Goal: Task Accomplishment & Management: Manage account settings

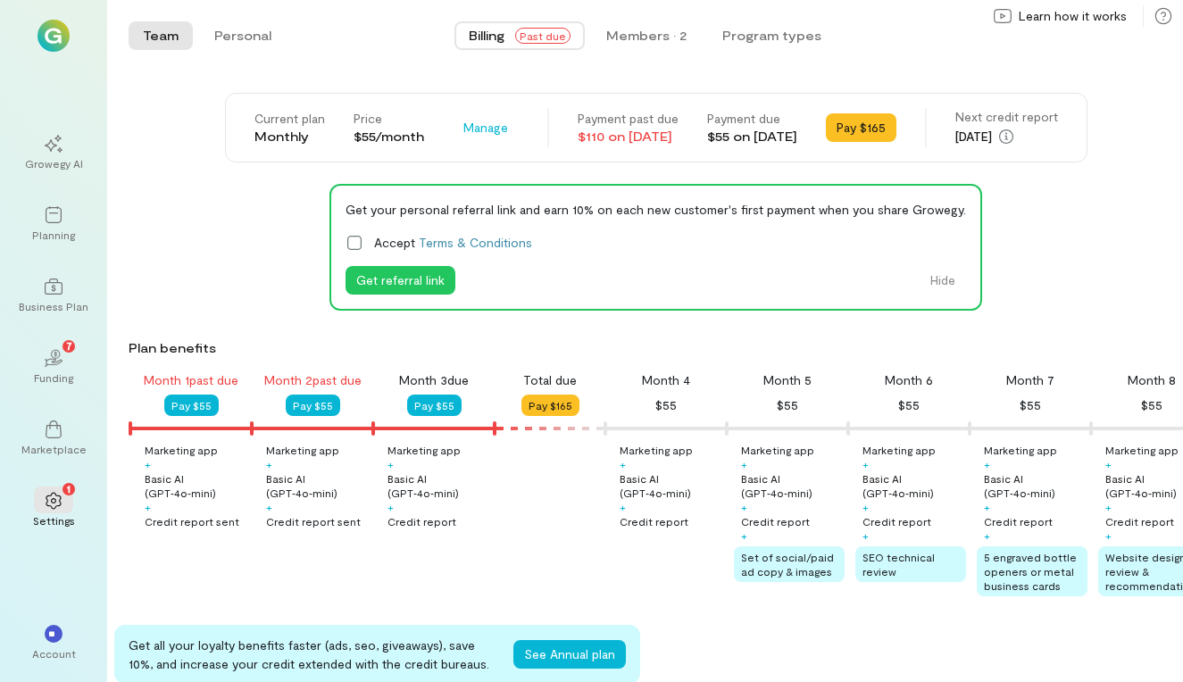
scroll to position [0, 182]
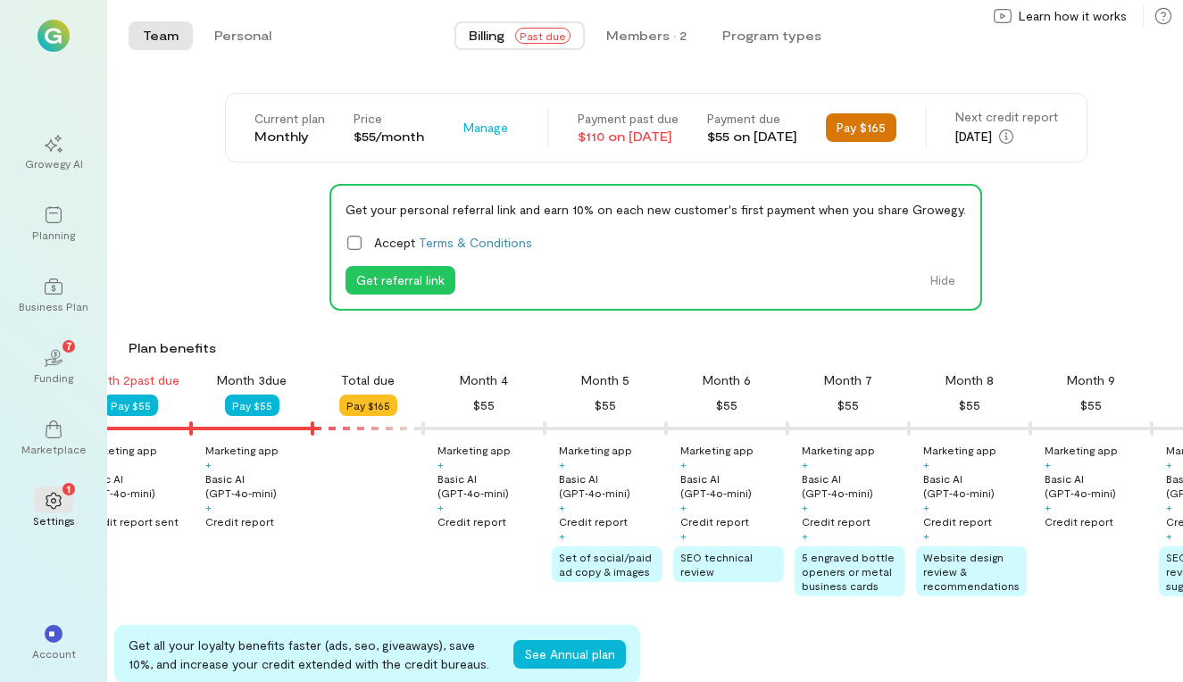
click at [884, 128] on button "Pay $165" at bounding box center [861, 127] width 71 height 29
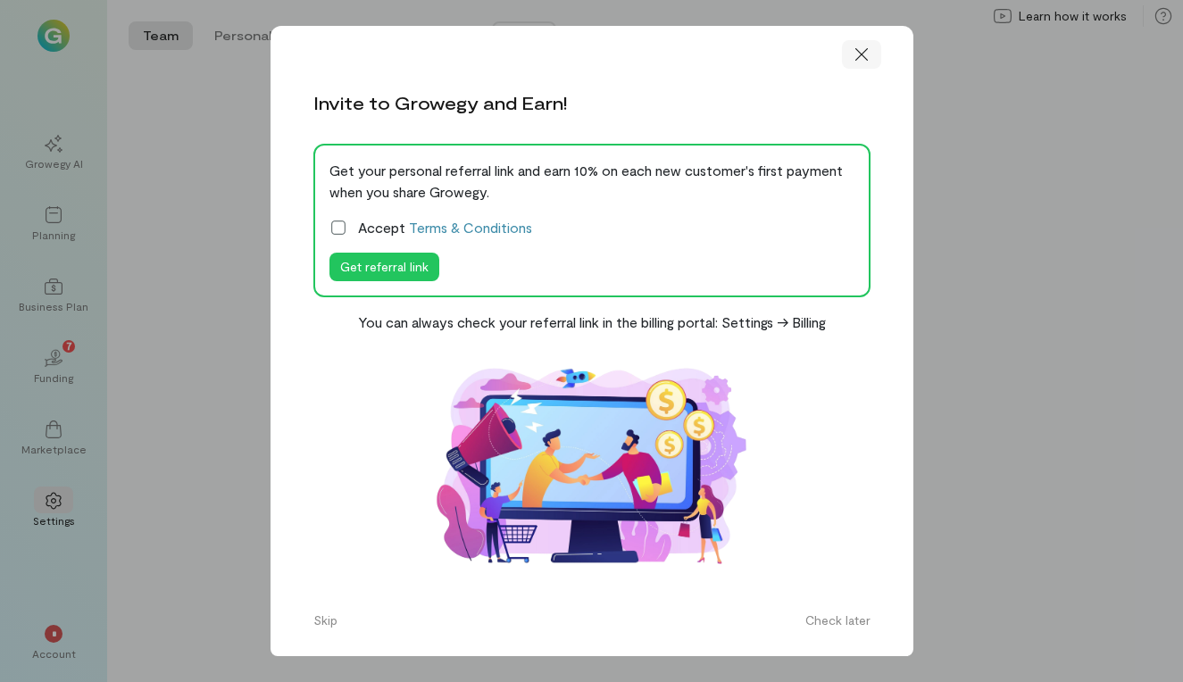
click at [865, 63] on icon at bounding box center [861, 55] width 18 height 18
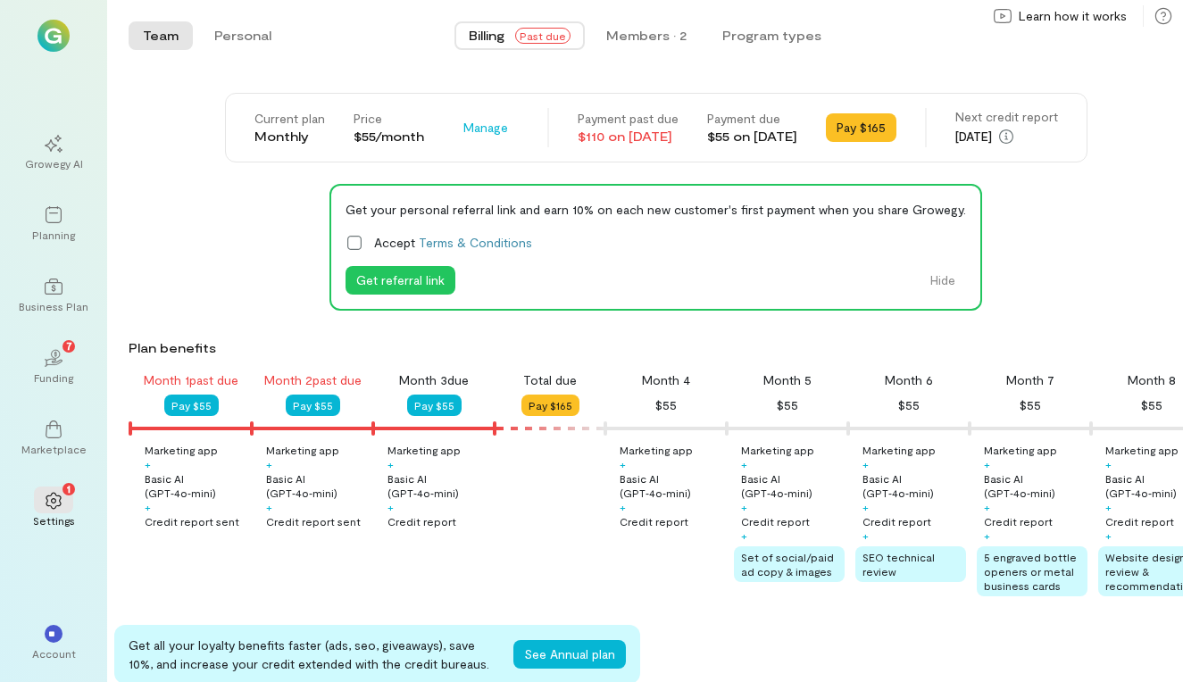
scroll to position [0, 182]
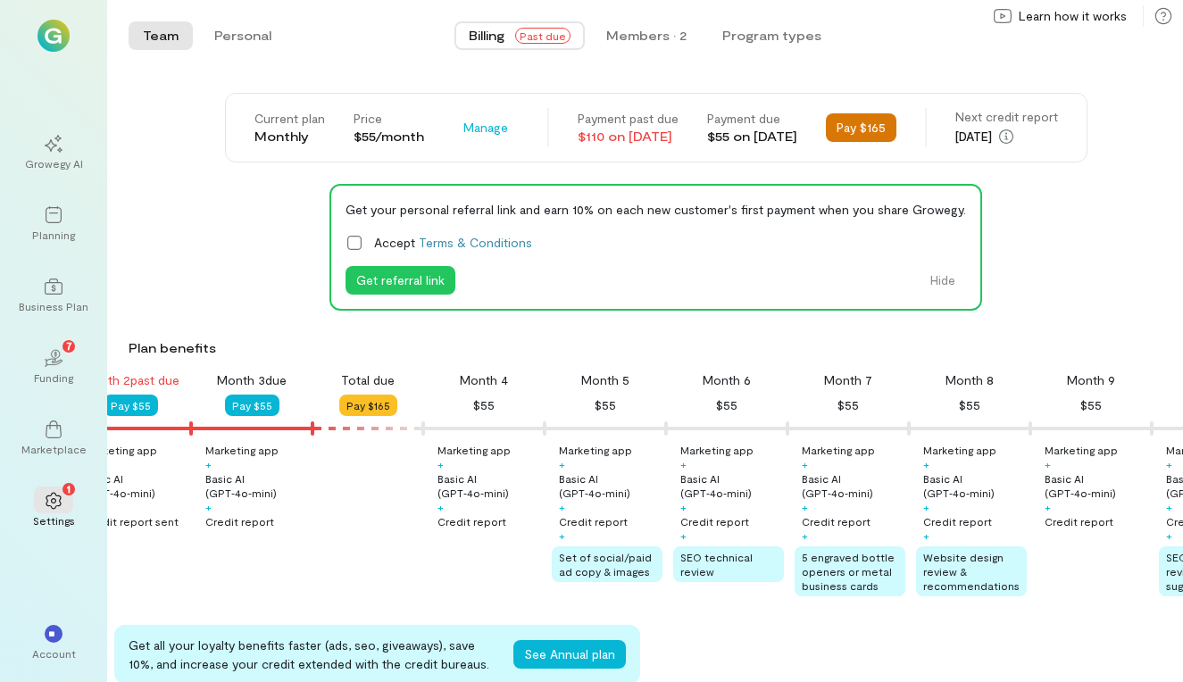
click at [886, 119] on button "Pay $165" at bounding box center [861, 127] width 71 height 29
click at [895, 133] on button "Pay $165" at bounding box center [861, 127] width 71 height 29
click at [896, 133] on button "Pay $165" at bounding box center [861, 127] width 71 height 29
click at [564, 40] on span "Past due" at bounding box center [542, 36] width 55 height 16
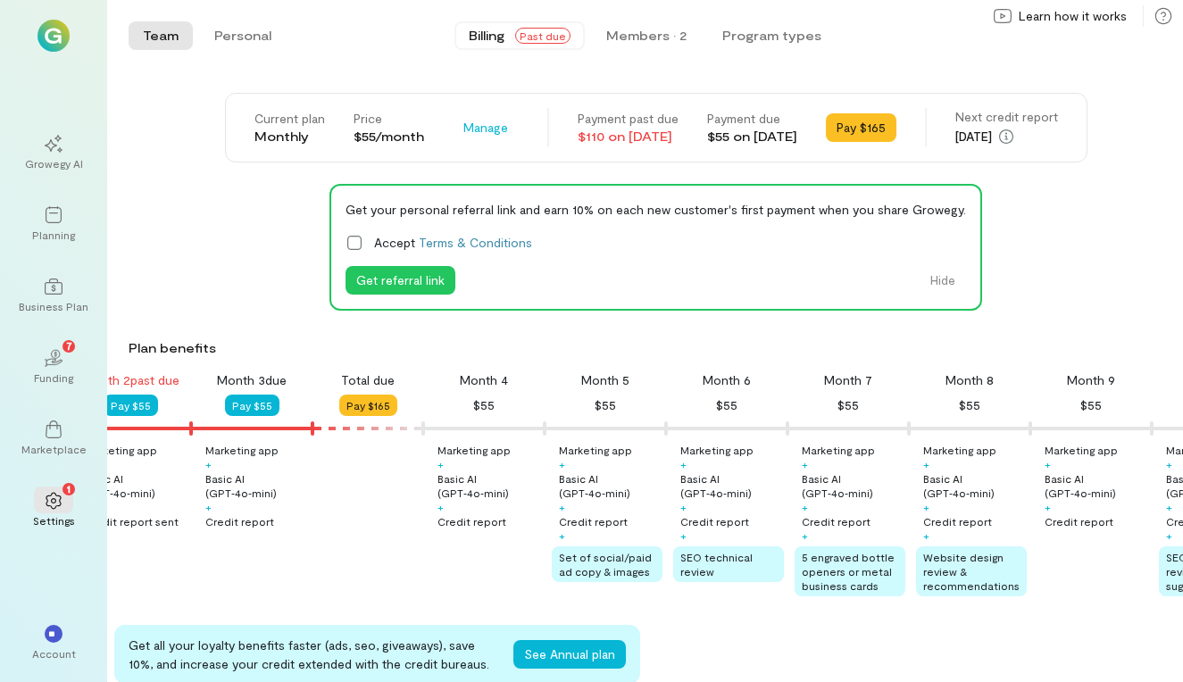
click at [533, 40] on span "Past due" at bounding box center [542, 36] width 55 height 16
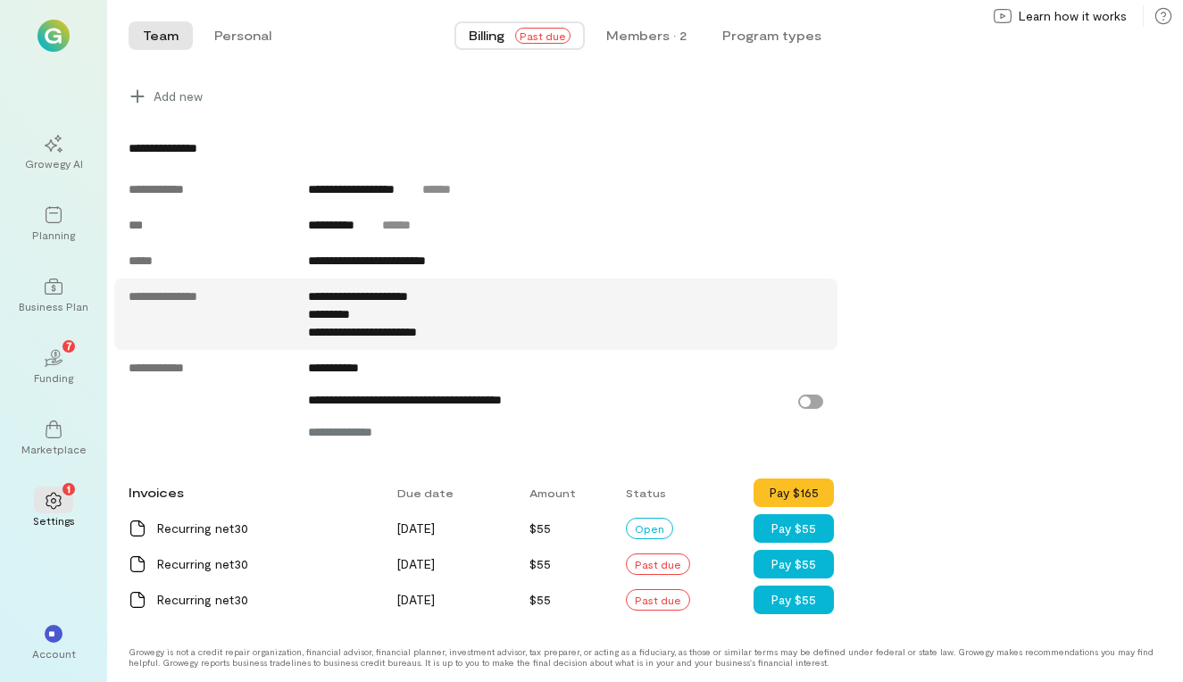
scroll to position [0, 0]
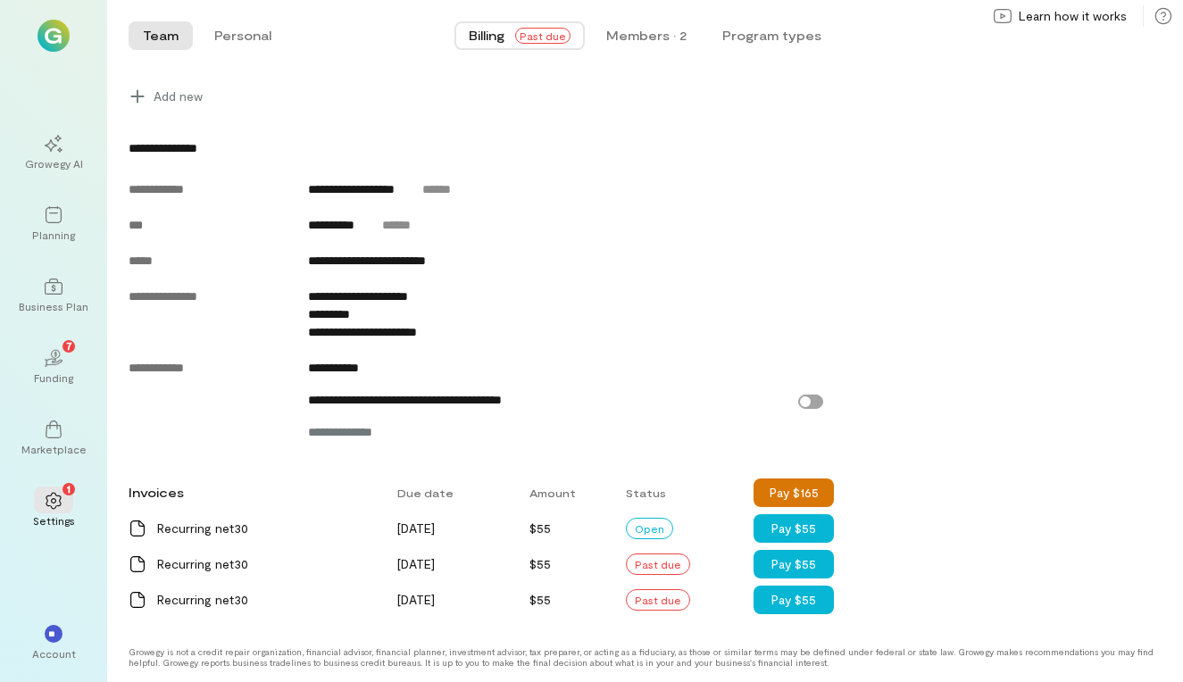
click at [801, 492] on button "Pay $165" at bounding box center [793, 492] width 80 height 29
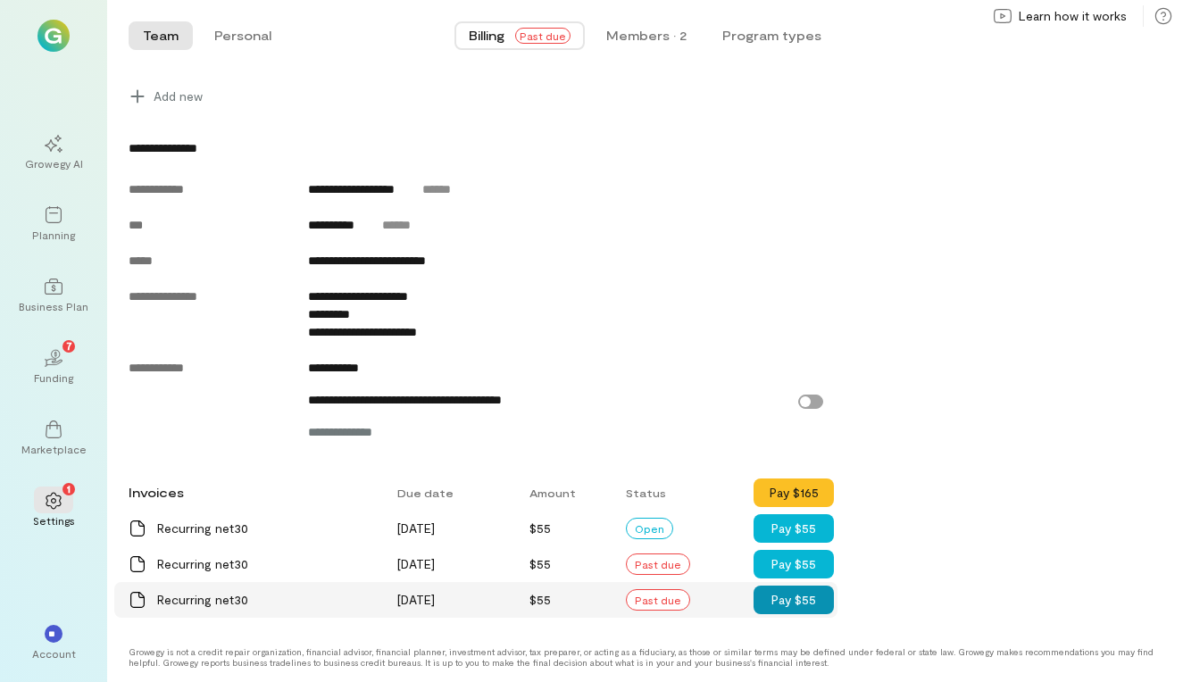
click at [791, 602] on button "Pay $55" at bounding box center [793, 599] width 80 height 29
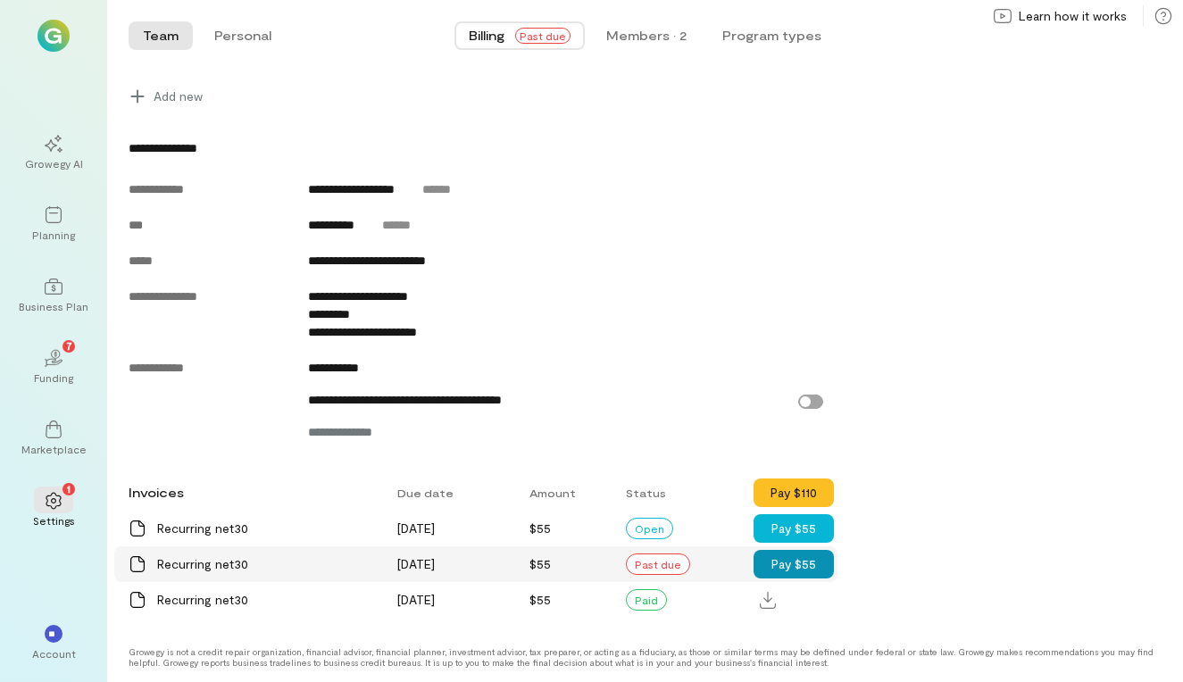
click at [768, 570] on button "Pay $55" at bounding box center [793, 564] width 80 height 29
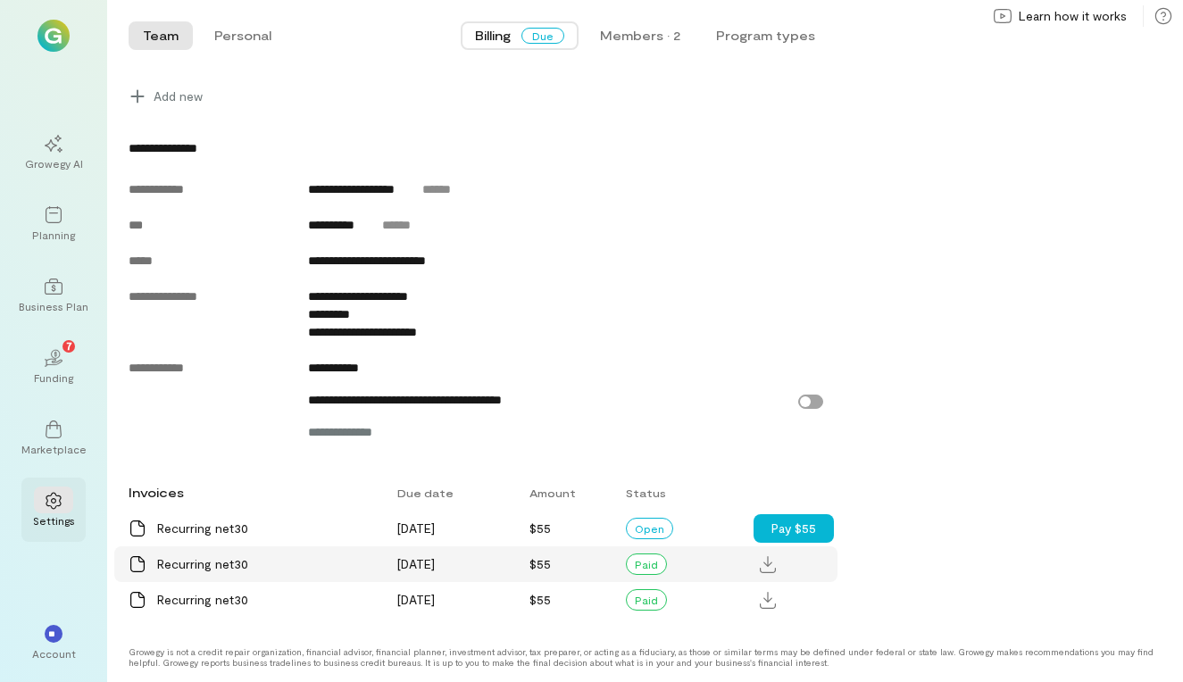
click at [63, 501] on div at bounding box center [53, 499] width 39 height 27
click at [54, 630] on span "**" at bounding box center [54, 633] width 12 height 11
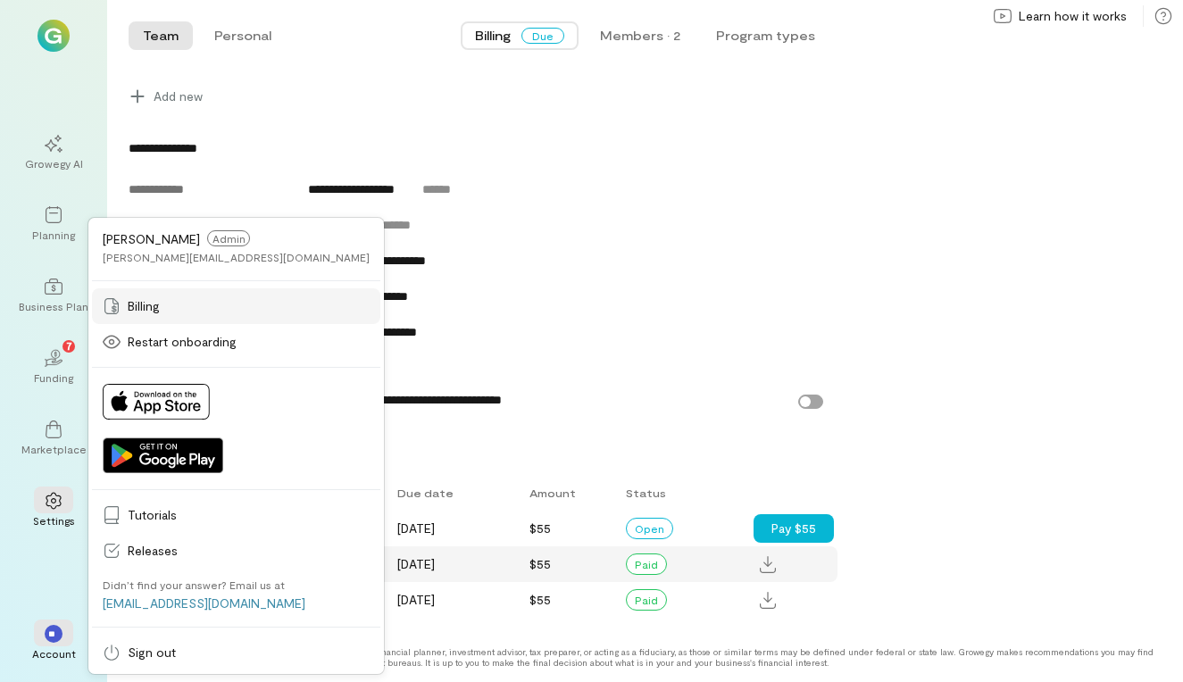
click at [220, 304] on span "Billing" at bounding box center [249, 306] width 242 height 18
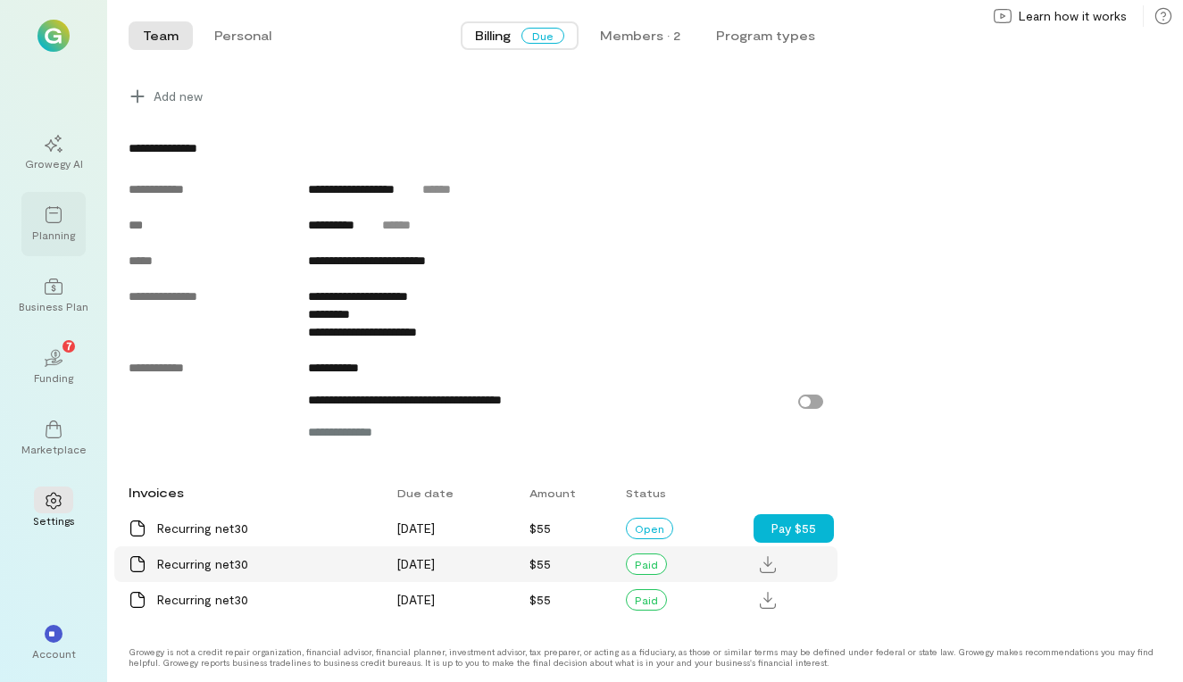
click at [54, 230] on div "Planning" at bounding box center [53, 235] width 43 height 14
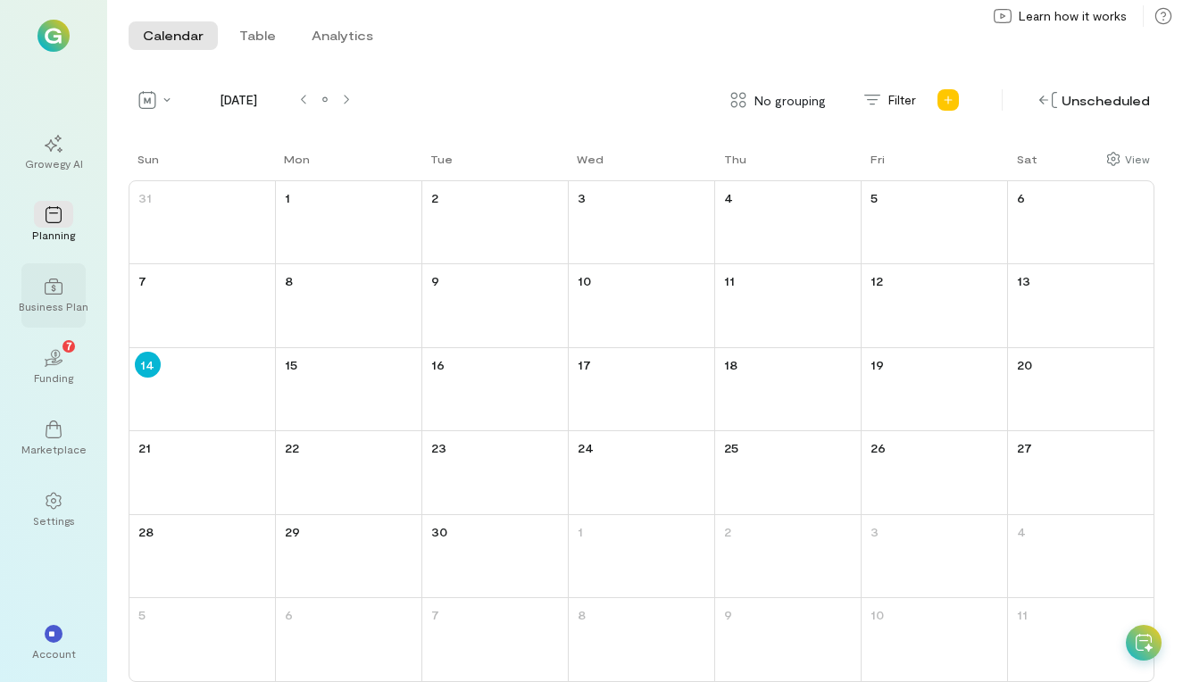
click at [51, 287] on icon at bounding box center [54, 287] width 18 height 18
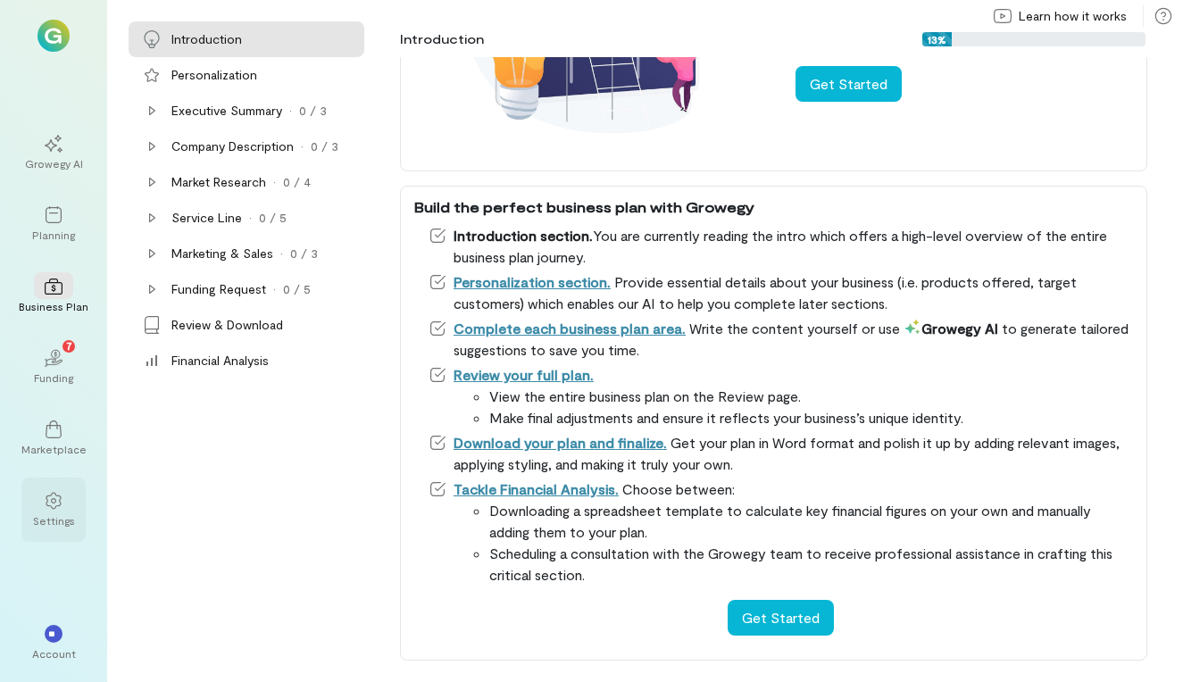
click at [59, 519] on div "Settings" at bounding box center [54, 520] width 42 height 14
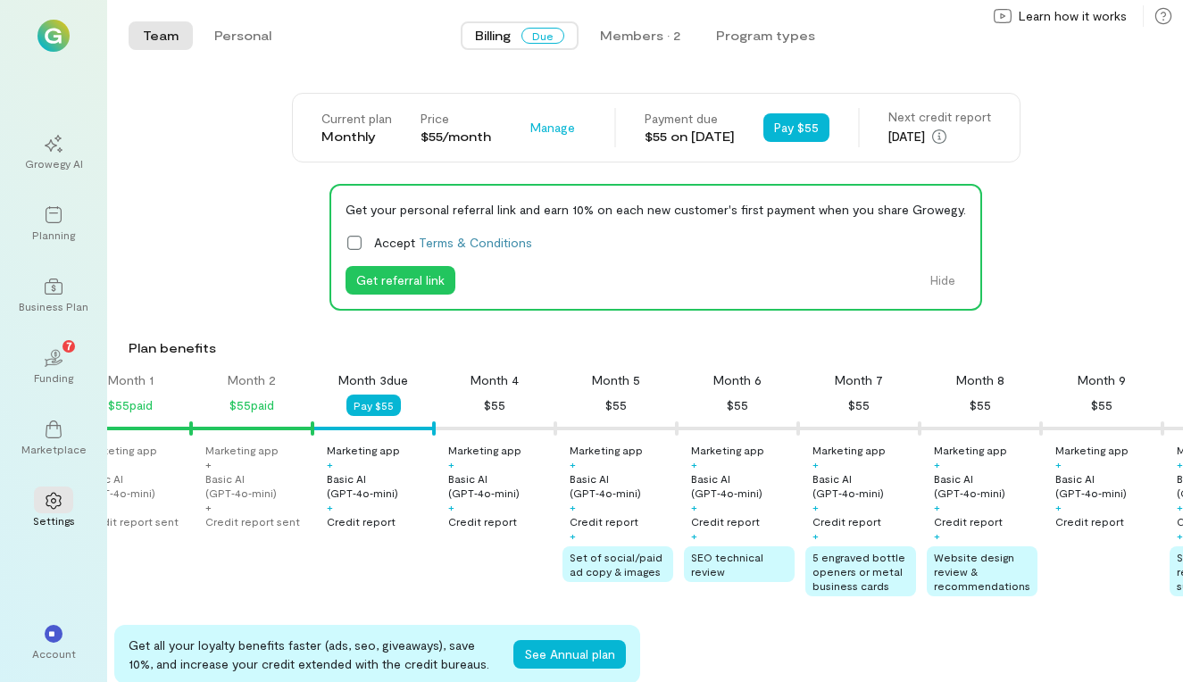
click at [55, 37] on img at bounding box center [53, 36] width 32 height 32
click at [57, 656] on div "Account" at bounding box center [54, 653] width 44 height 14
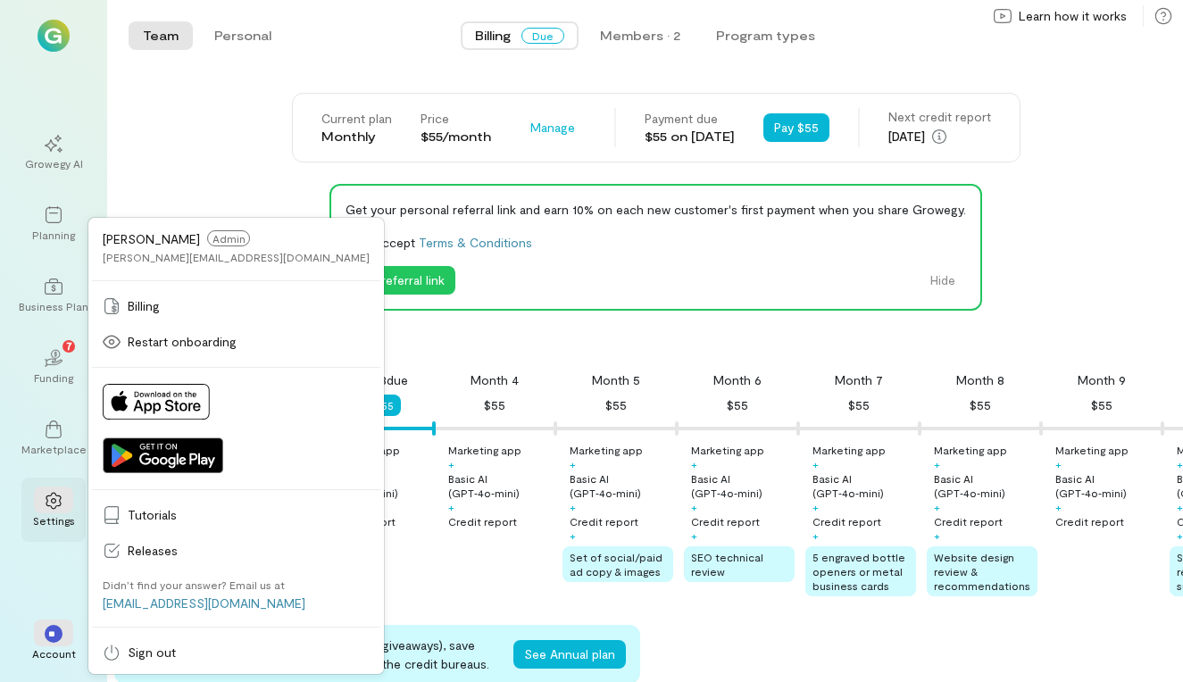
click at [57, 517] on div "Settings" at bounding box center [54, 520] width 42 height 14
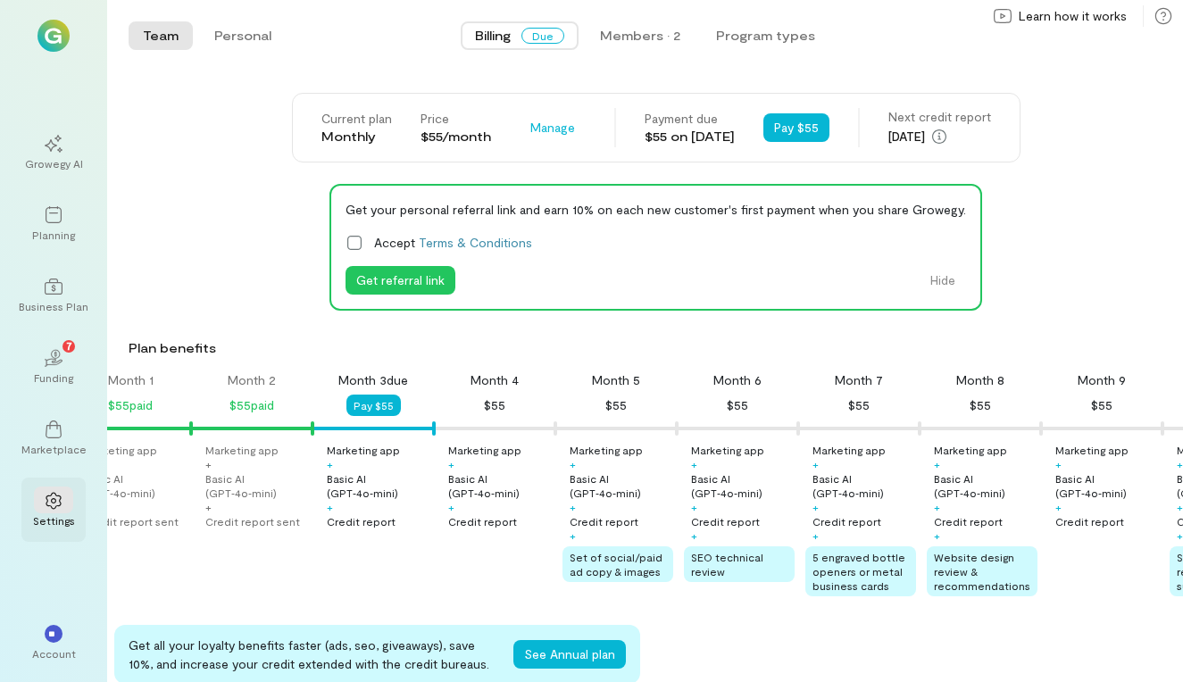
click at [57, 517] on div "Settings" at bounding box center [54, 520] width 42 height 14
click at [51, 493] on icon at bounding box center [54, 501] width 18 height 18
click at [57, 424] on icon at bounding box center [54, 429] width 16 height 18
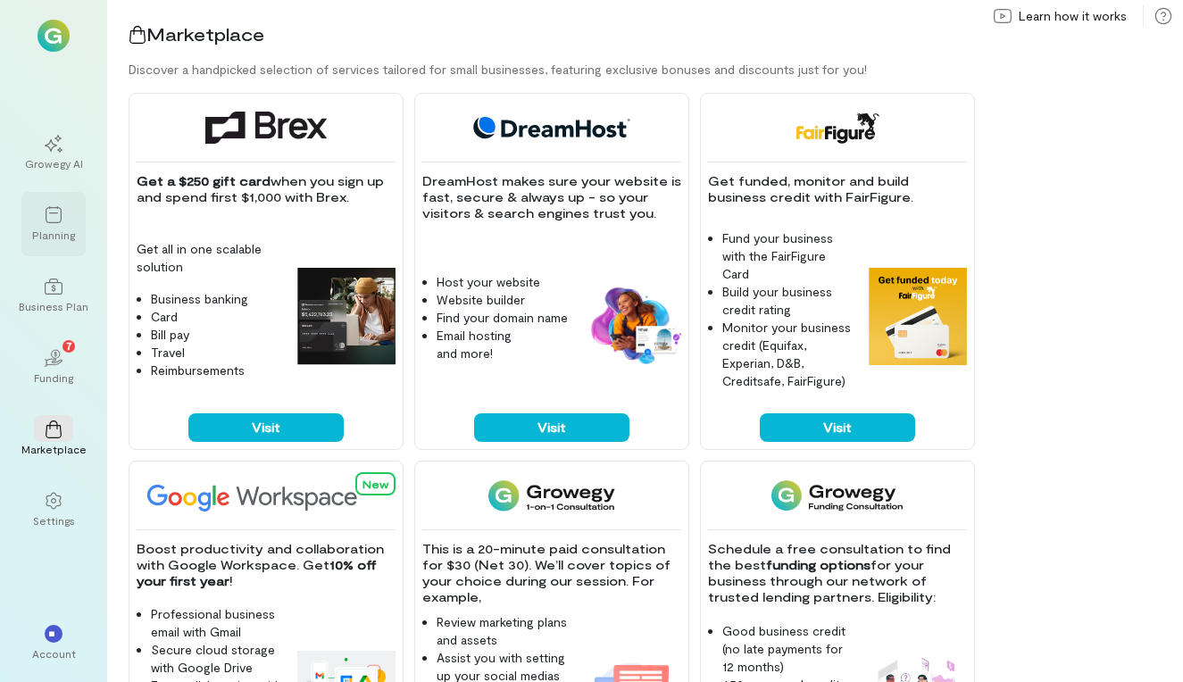
click at [54, 254] on div "Planning" at bounding box center [53, 224] width 64 height 64
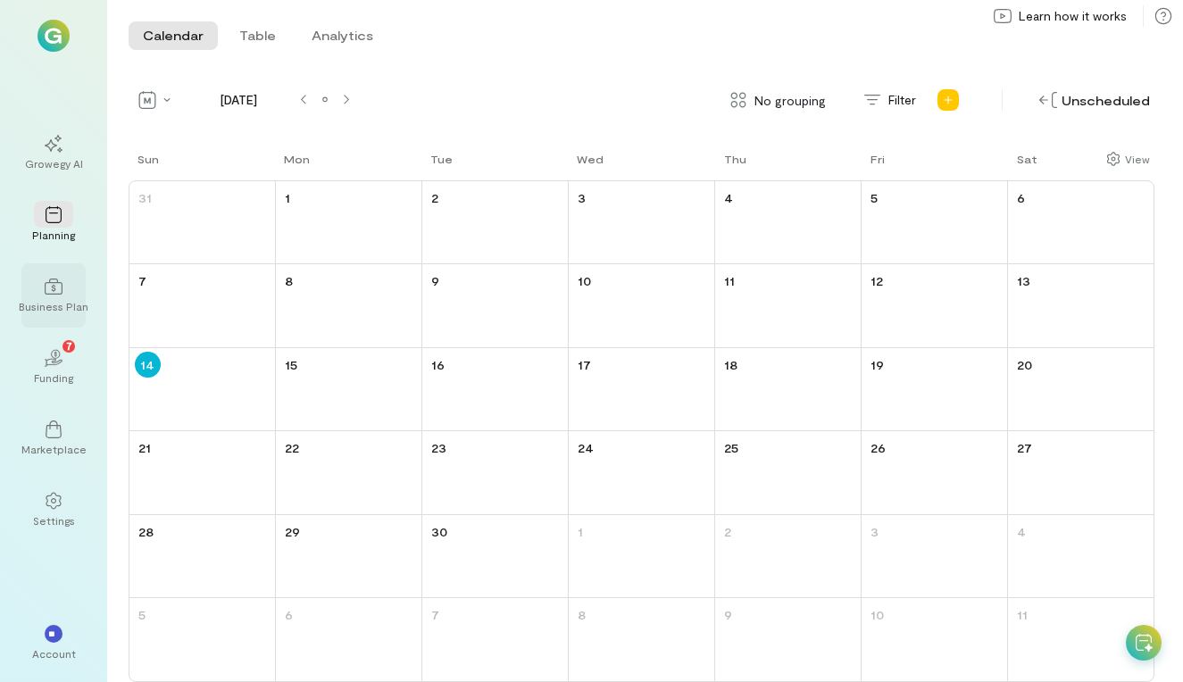
click at [48, 293] on icon at bounding box center [54, 287] width 18 height 18
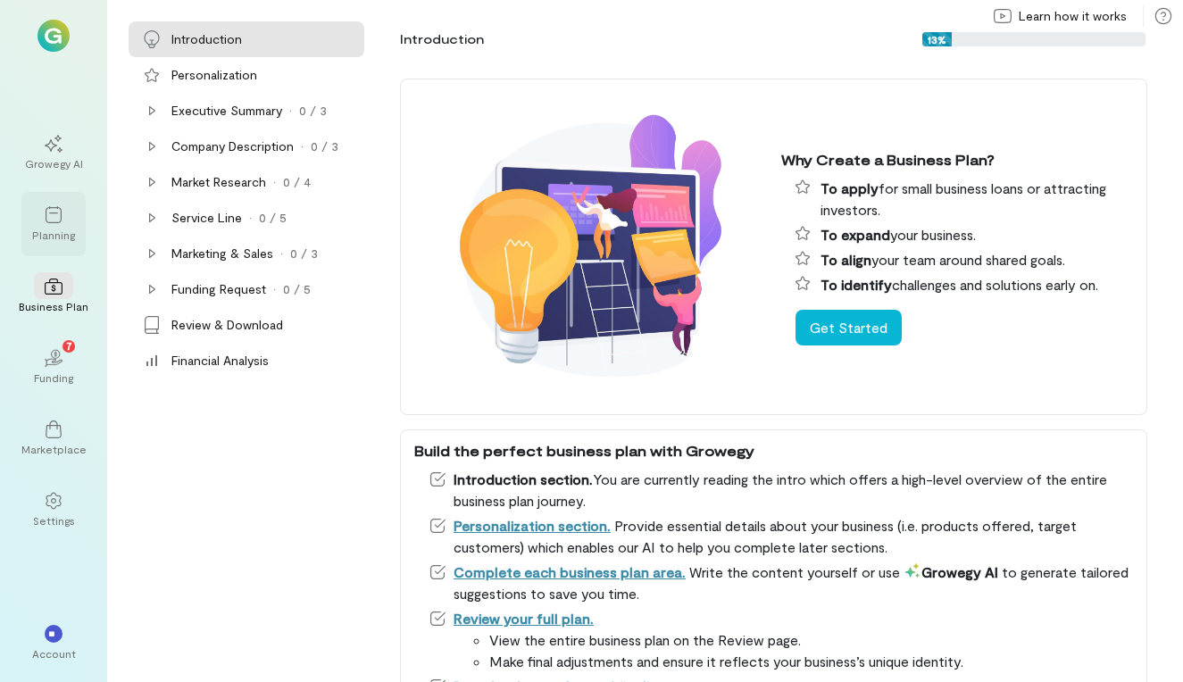
click at [29, 239] on div "Planning" at bounding box center [53, 224] width 64 height 64
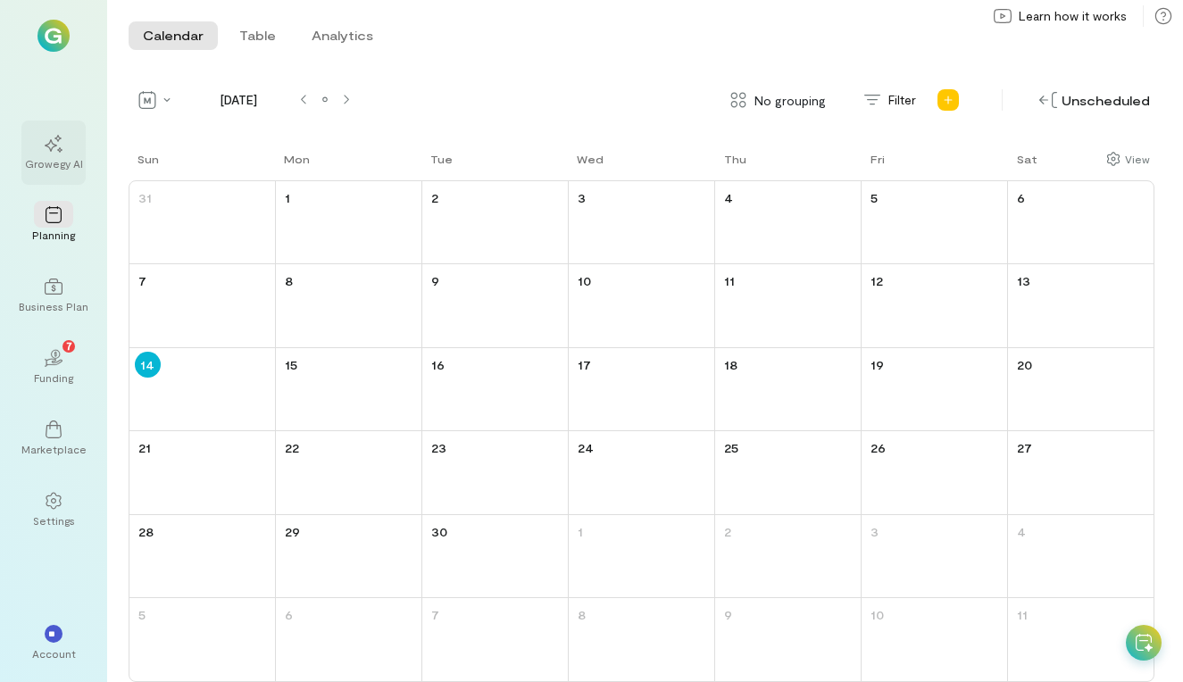
click at [45, 182] on div "Growegy AI" at bounding box center [53, 152] width 64 height 64
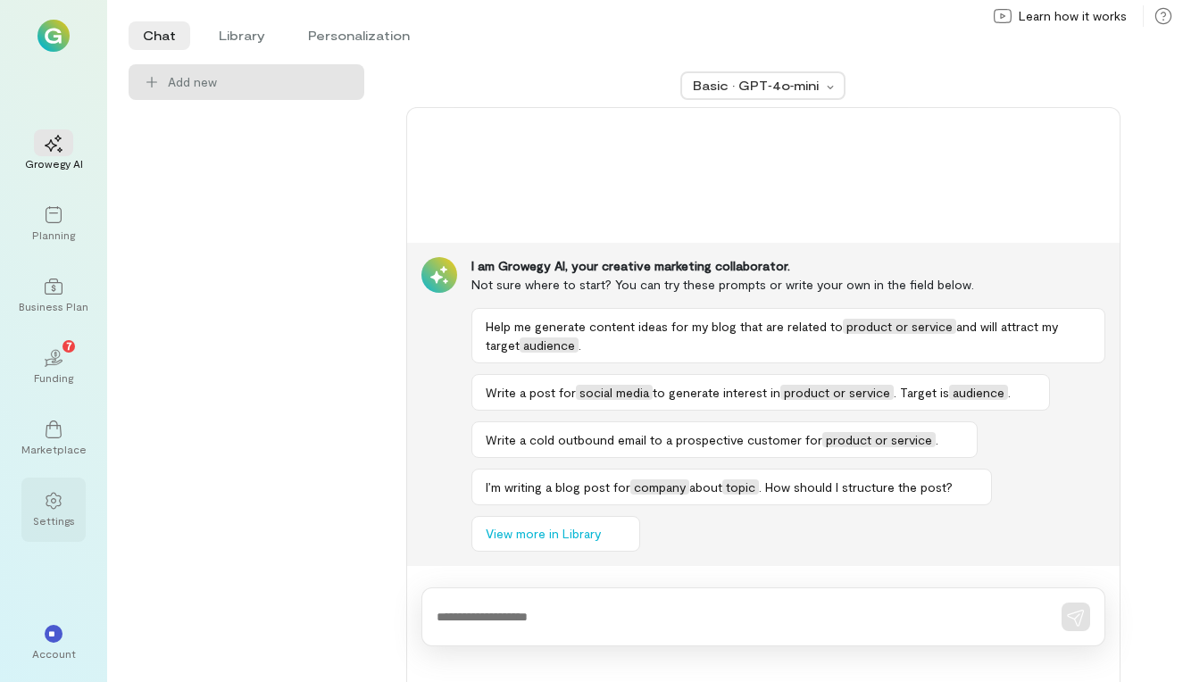
click at [45, 513] on div "Settings" at bounding box center [54, 520] width 42 height 14
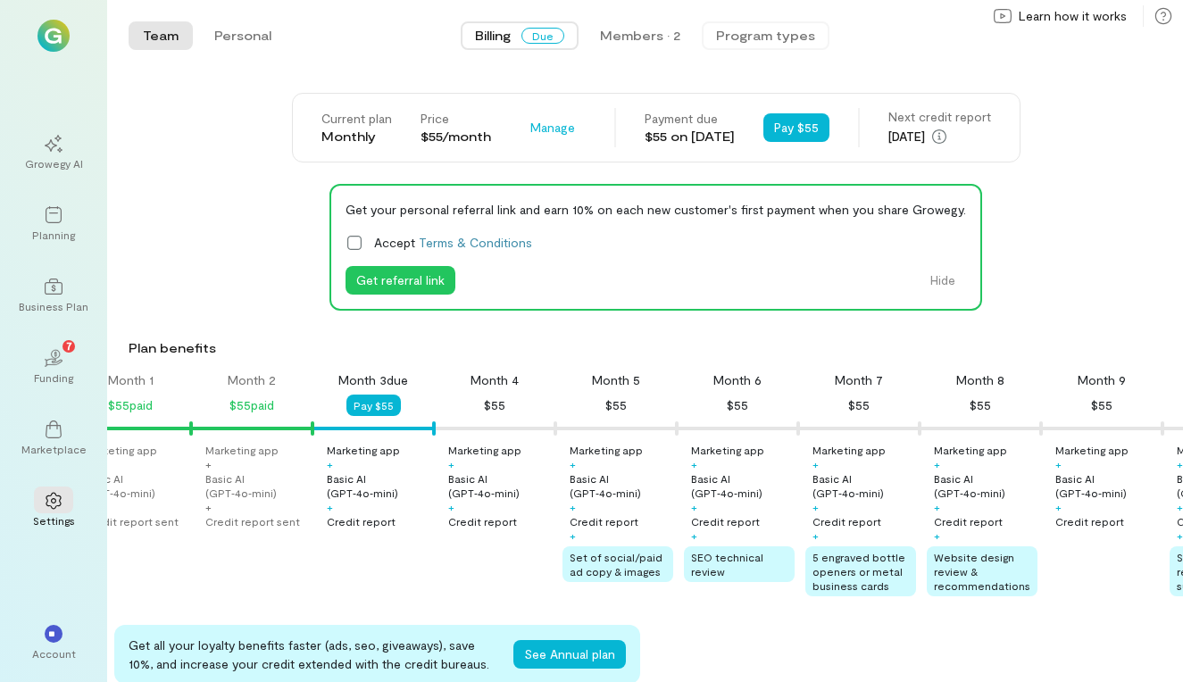
click at [768, 39] on button "Program types" at bounding box center [765, 35] width 128 height 29
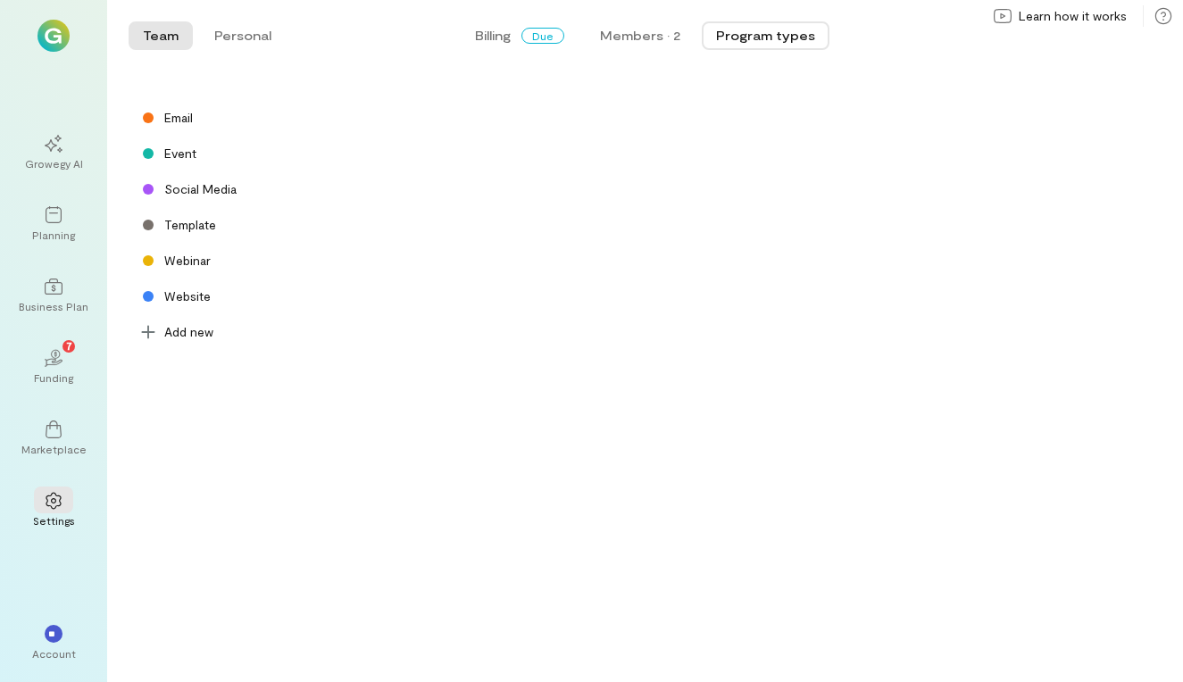
click at [630, 21] on div "Billing Due Members · 2 Program types" at bounding box center [645, 36] width 704 height 36
click at [630, 36] on div "Members · 2" at bounding box center [640, 36] width 80 height 18
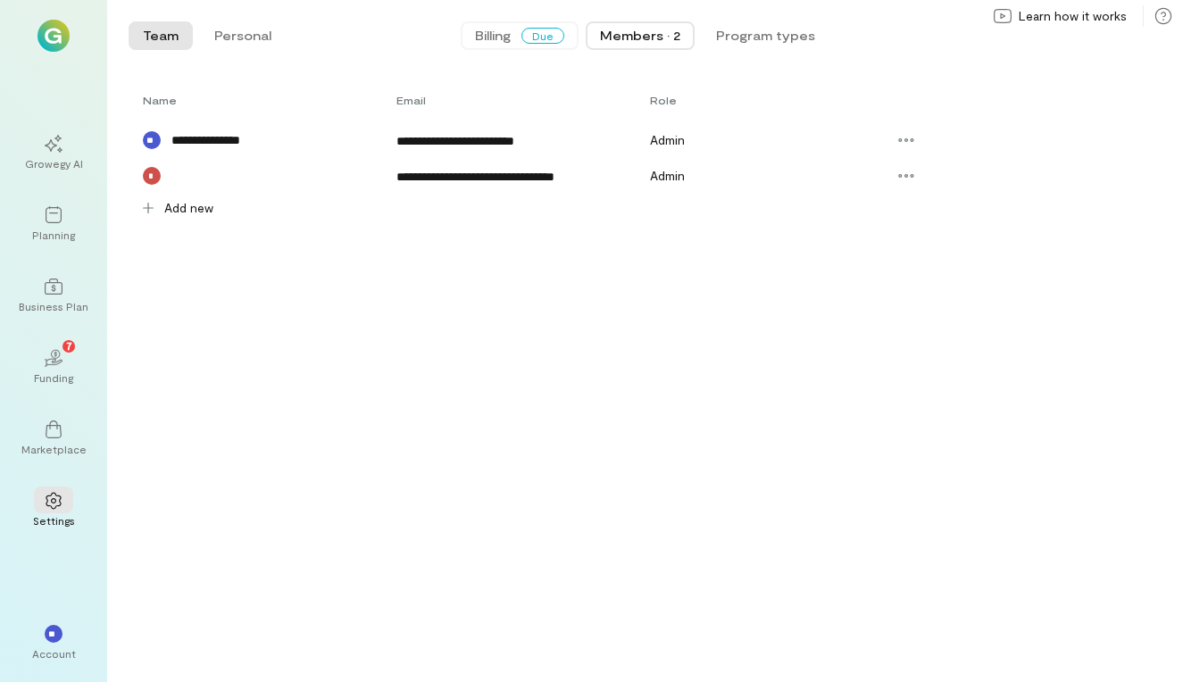
click at [475, 37] on span "Billing" at bounding box center [493, 36] width 36 height 18
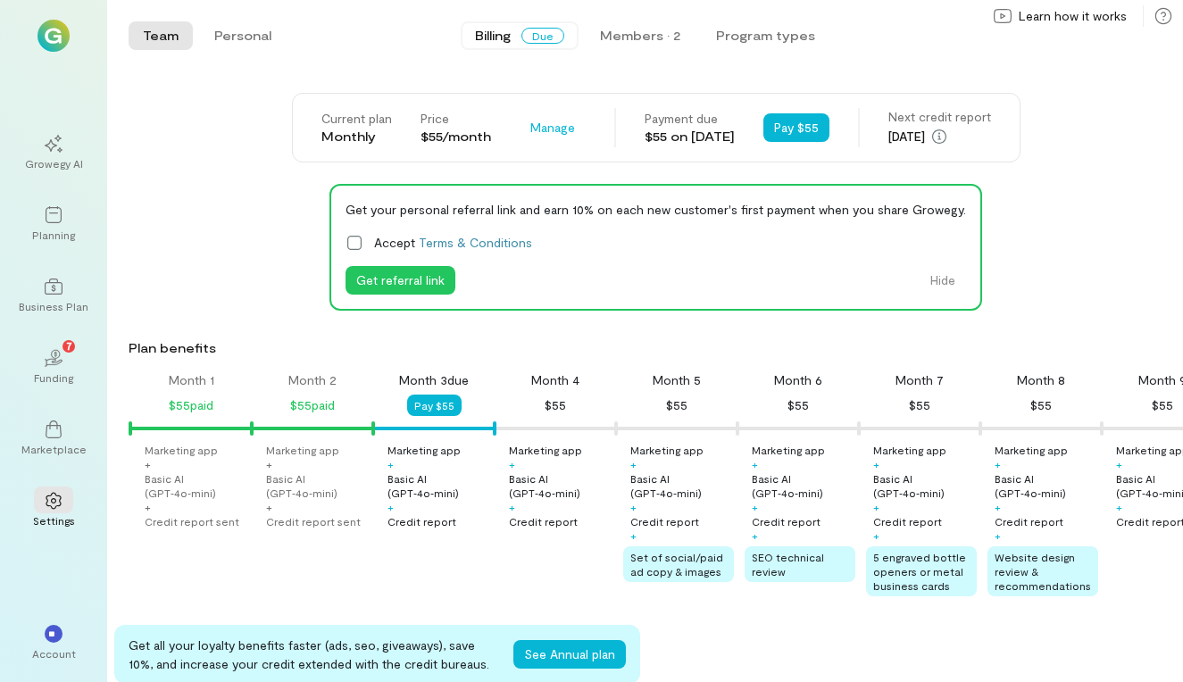
scroll to position [0, 61]
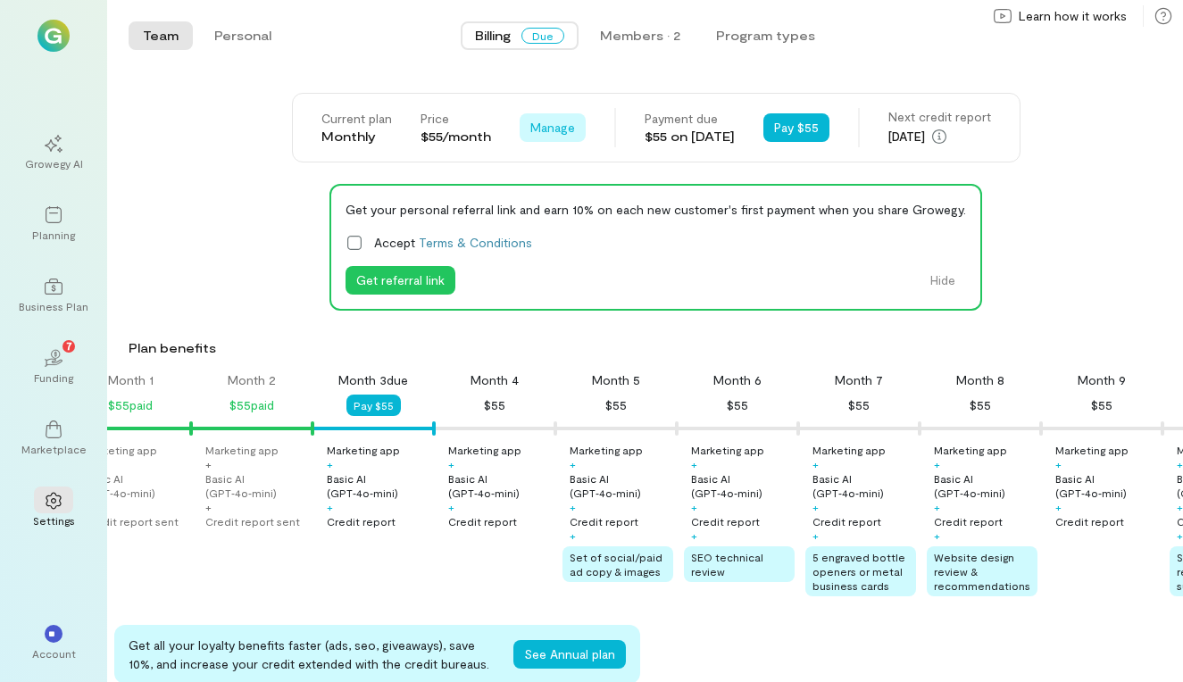
click at [530, 131] on span "Manage" at bounding box center [552, 128] width 45 height 18
click at [560, 203] on span "Cancel plan" at bounding box center [605, 202] width 91 height 18
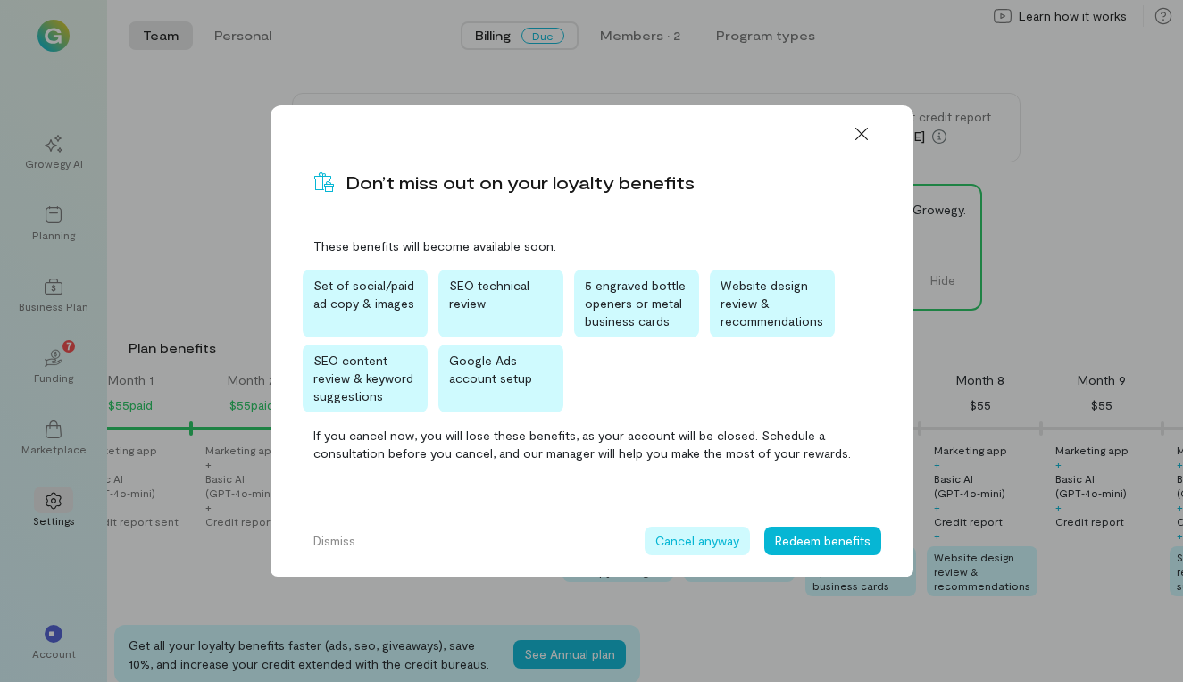
click at [706, 542] on button "Cancel anyway" at bounding box center [696, 541] width 105 height 29
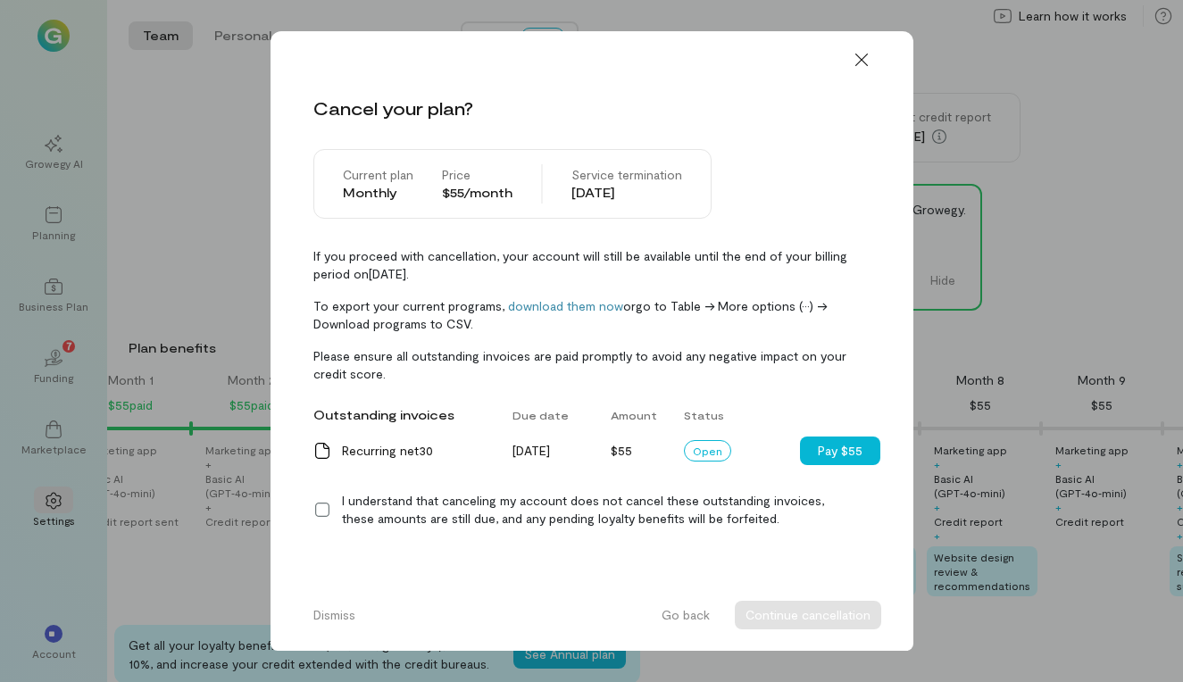
click at [326, 508] on icon at bounding box center [322, 510] width 18 height 18
click at [791, 618] on button "Continue cancellation" at bounding box center [807, 615] width 146 height 29
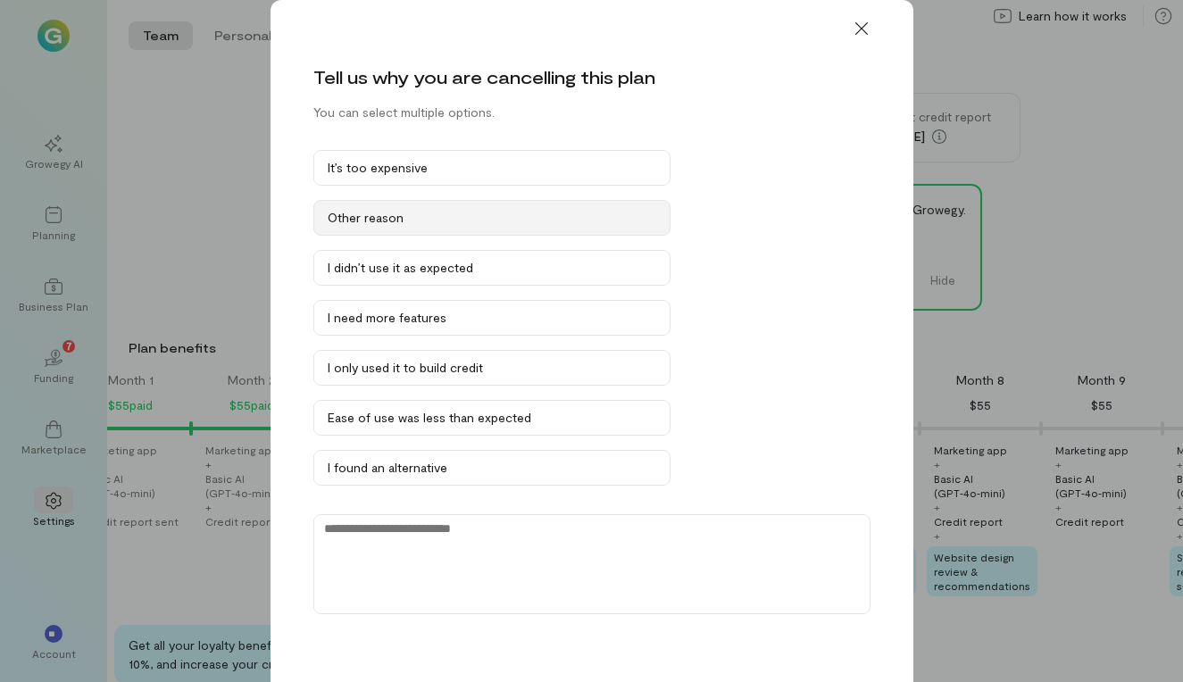
click at [609, 218] on div "Other reason" at bounding box center [492, 218] width 328 height 18
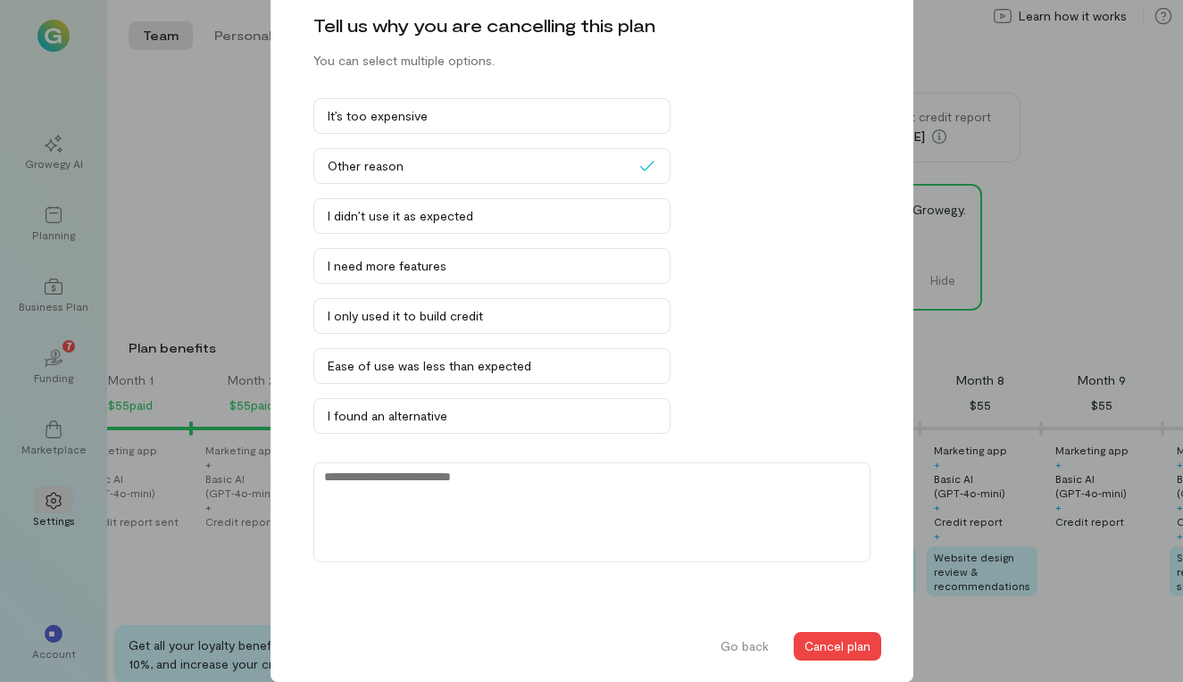
scroll to position [52, 0]
click at [817, 640] on button "Cancel plan" at bounding box center [836, 646] width 87 height 29
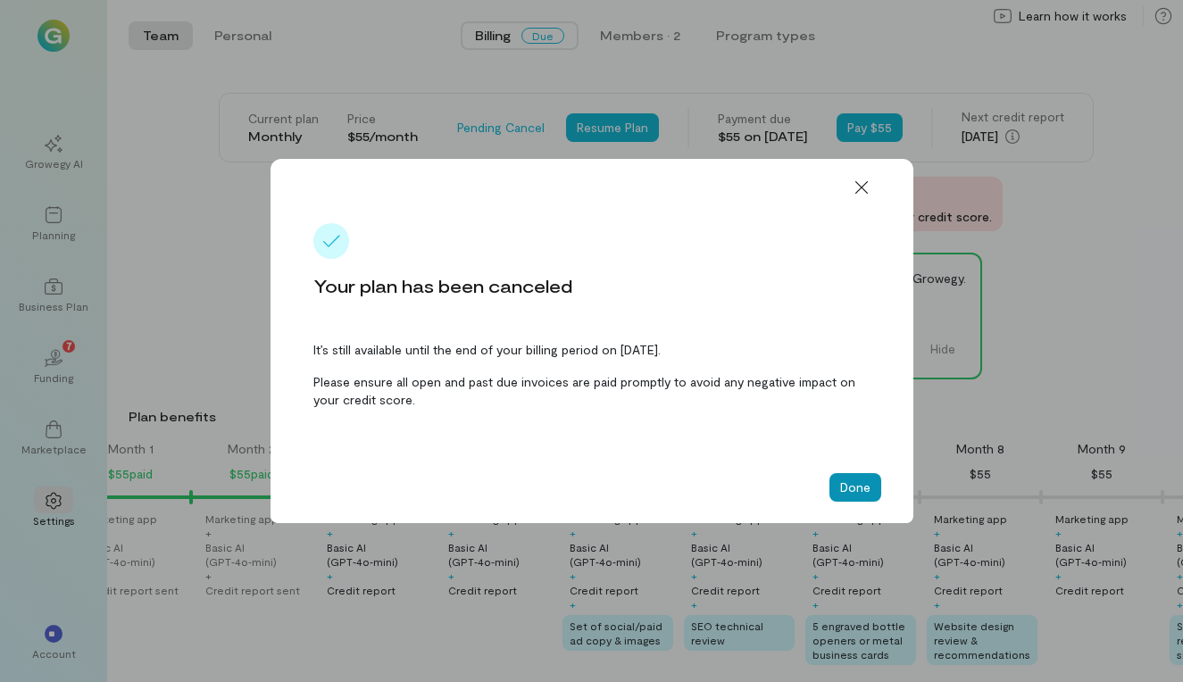
click at [851, 494] on button "Done" at bounding box center [855, 487] width 52 height 29
